Goal: Information Seeking & Learning: Learn about a topic

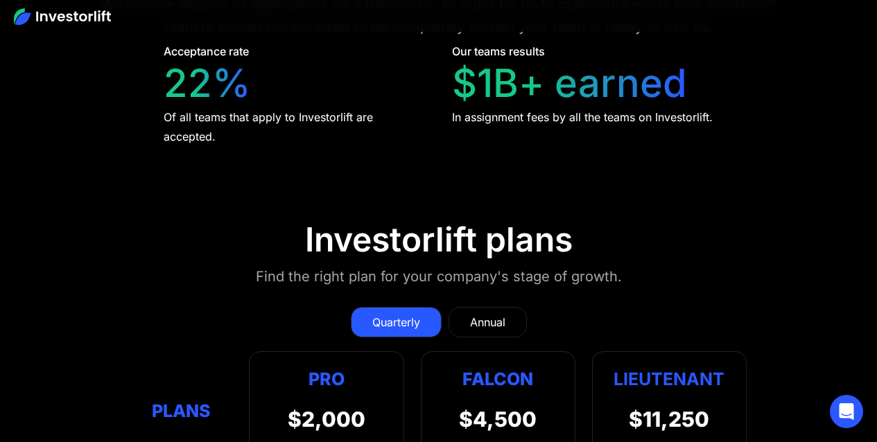
scroll to position [5805, 0]
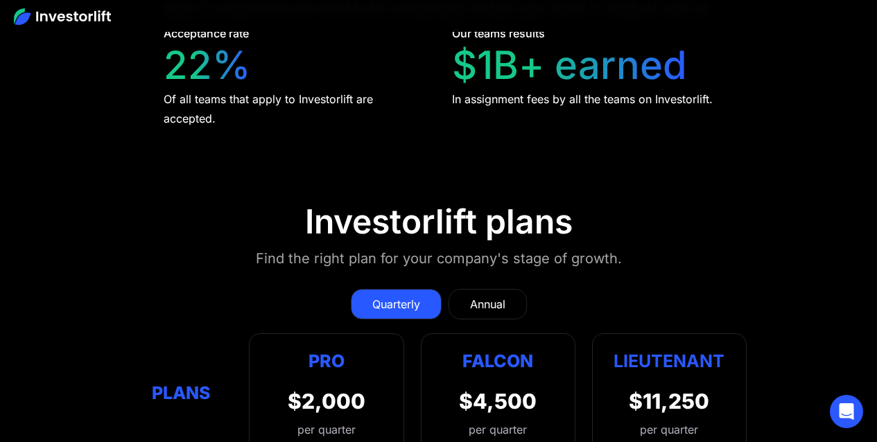
click at [515, 289] on link "Annual" at bounding box center [488, 304] width 78 height 31
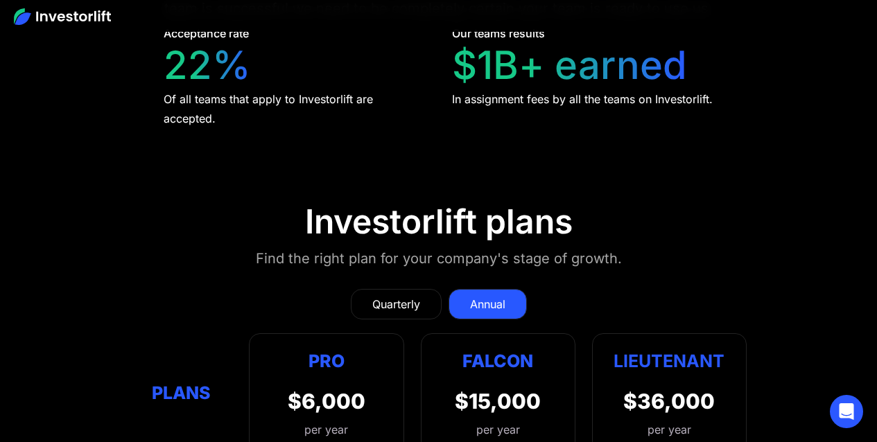
click at [384, 296] on div "Quarterly" at bounding box center [396, 304] width 48 height 17
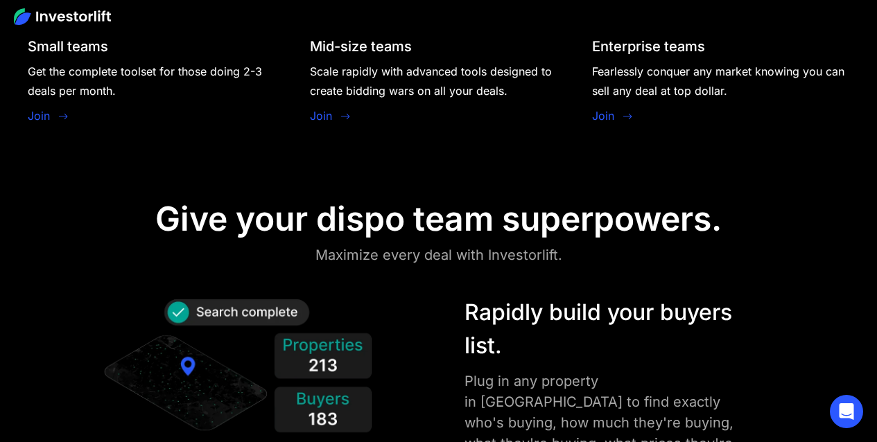
scroll to position [0, 0]
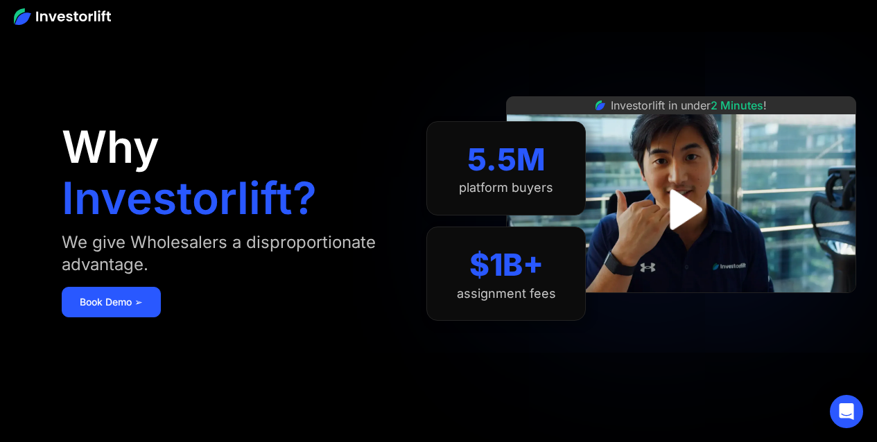
click at [55, 15] on img at bounding box center [62, 16] width 97 height 17
